Goal: Task Accomplishment & Management: Use online tool/utility

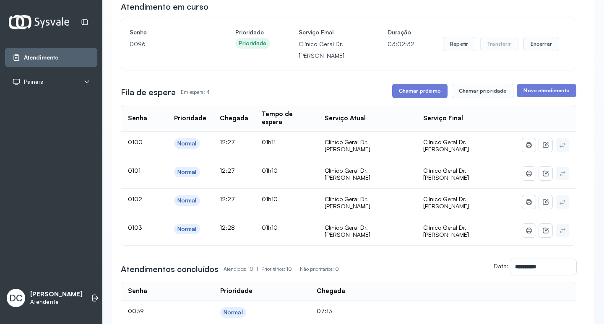
scroll to position [84, 0]
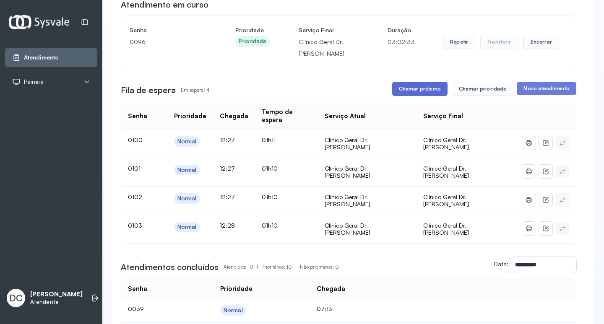
click at [424, 94] on button "Chamar próximo" at bounding box center [419, 89] width 55 height 14
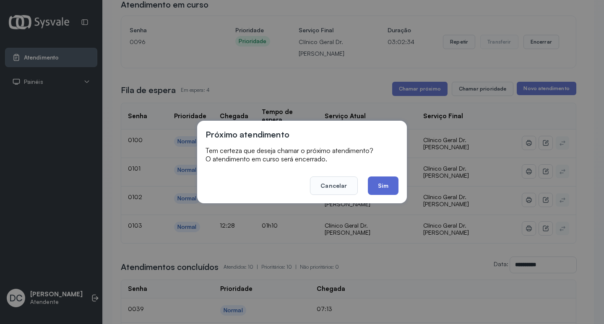
click at [394, 182] on button "Sim" at bounding box center [383, 186] width 31 height 18
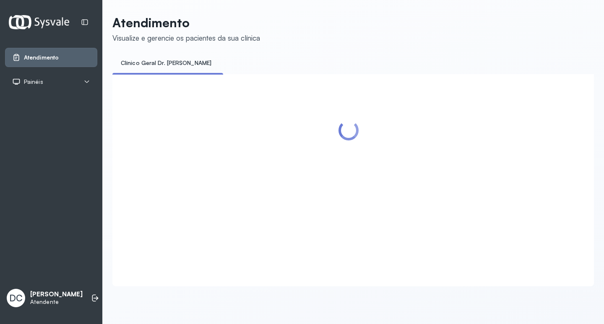
scroll to position [0, 0]
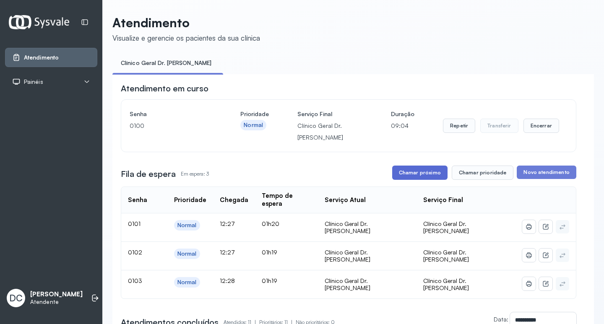
click at [430, 171] on button "Chamar próximo" at bounding box center [419, 173] width 55 height 14
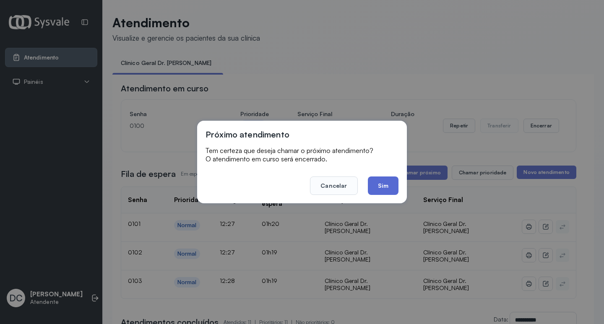
click at [392, 188] on button "Sim" at bounding box center [383, 186] width 31 height 18
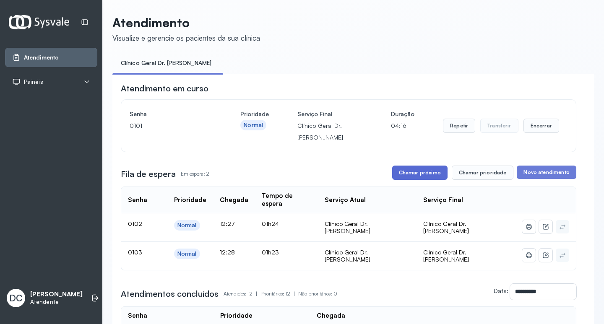
click at [424, 175] on button "Chamar próximo" at bounding box center [419, 173] width 55 height 14
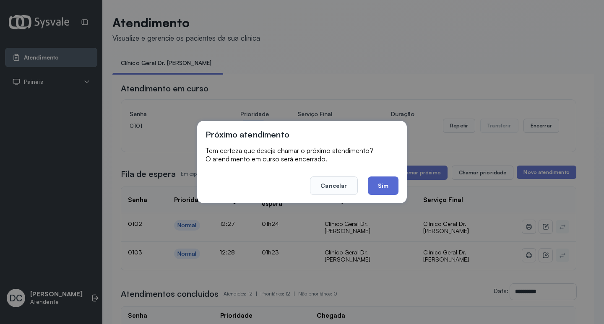
click at [387, 178] on button "Sim" at bounding box center [383, 186] width 31 height 18
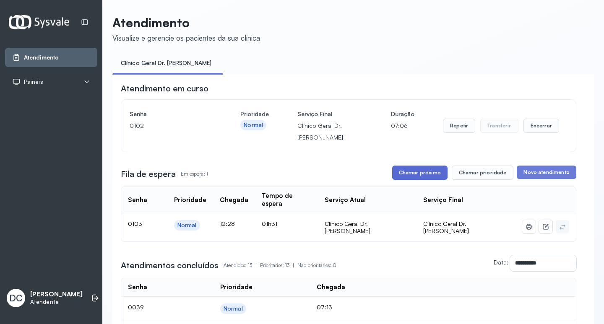
click at [405, 179] on button "Chamar próximo" at bounding box center [419, 173] width 55 height 14
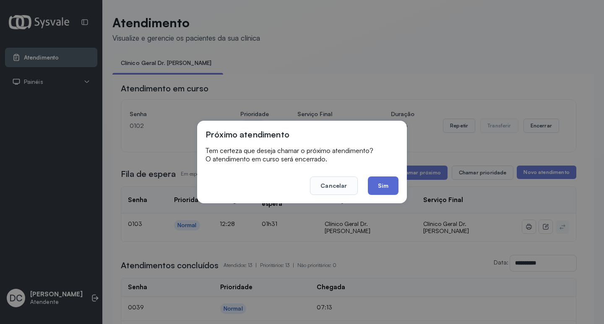
click at [379, 191] on button "Sim" at bounding box center [383, 186] width 31 height 18
